Goal: Find specific page/section: Find specific page/section

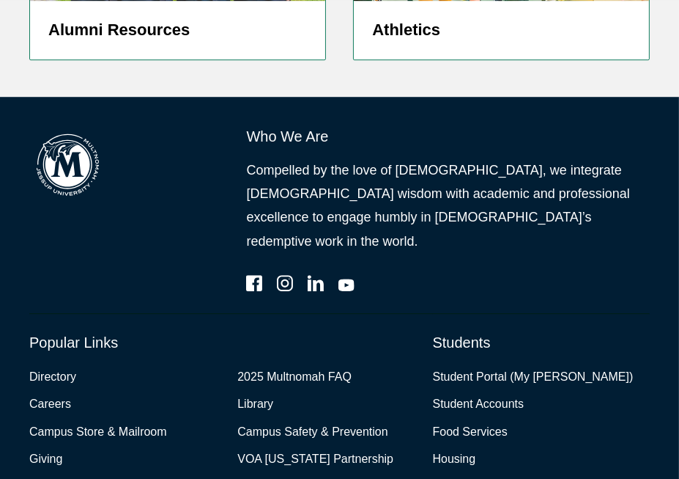
scroll to position [3970, 0]
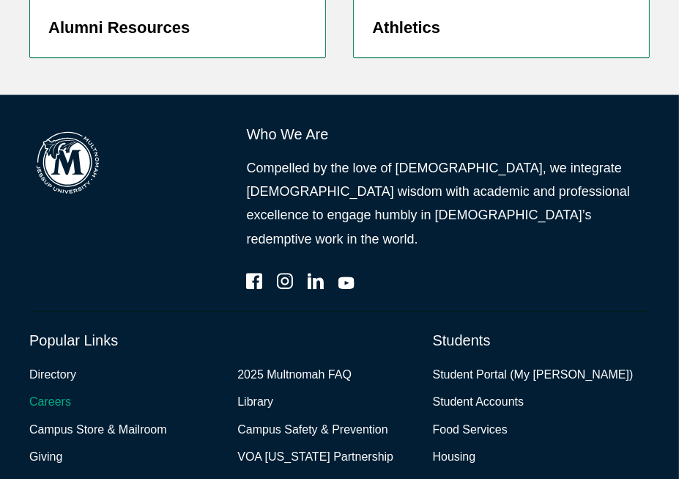
click at [48, 391] on link "Careers" at bounding box center [50, 401] width 42 height 21
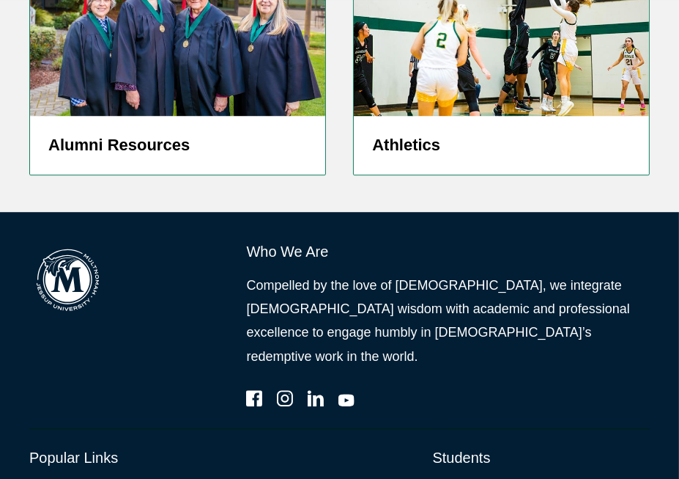
scroll to position [3970, 0]
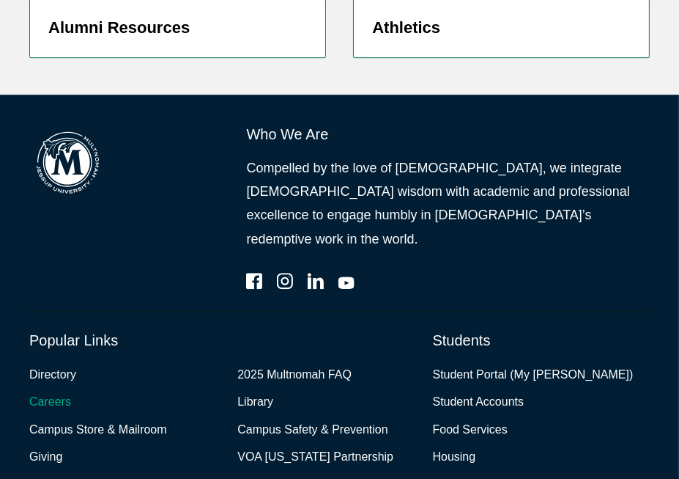
click at [45, 391] on link "Careers" at bounding box center [50, 401] width 42 height 21
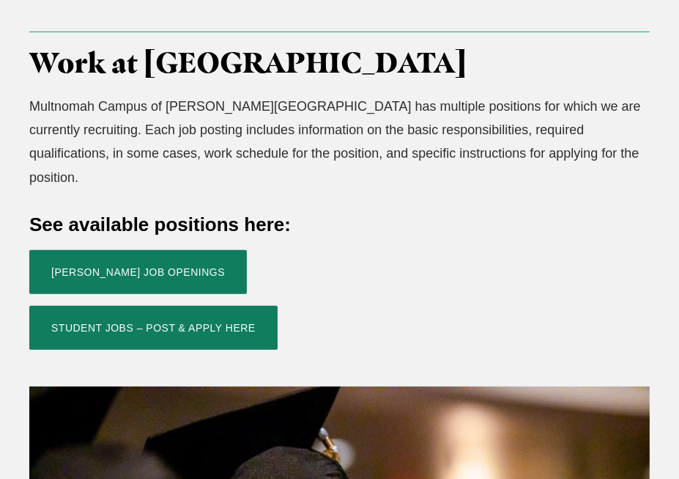
scroll to position [430, 0]
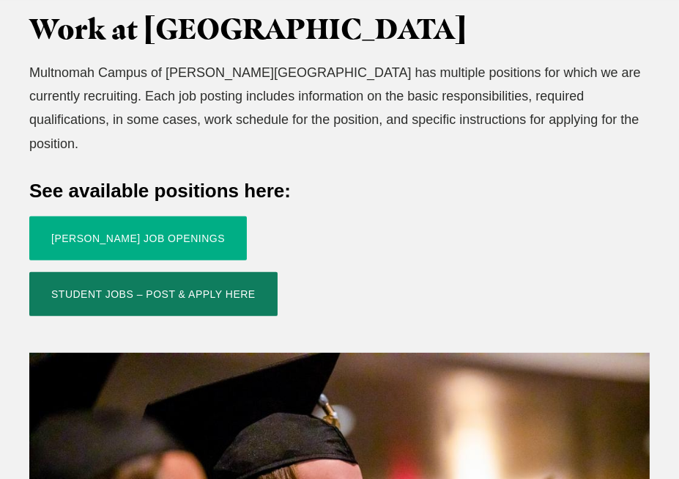
click at [75, 216] on link "[PERSON_NAME] Job Openings" at bounding box center [138, 238] width 218 height 44
